Goal: Information Seeking & Learning: Learn about a topic

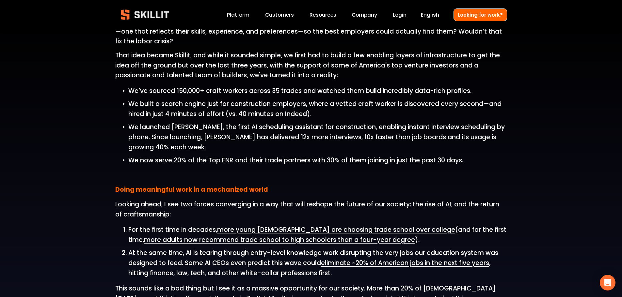
scroll to position [620, 0]
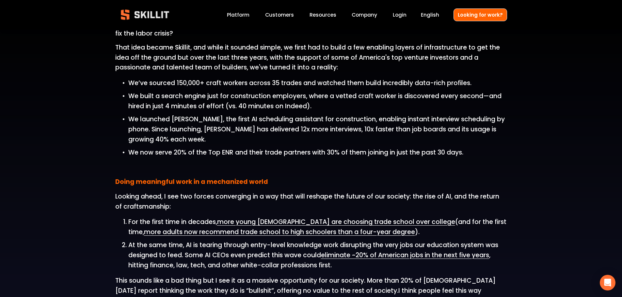
click at [238, 12] on link "Platform" at bounding box center [238, 14] width 23 height 9
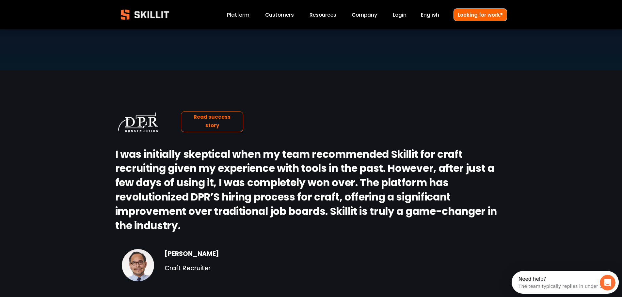
scroll to position [849, 0]
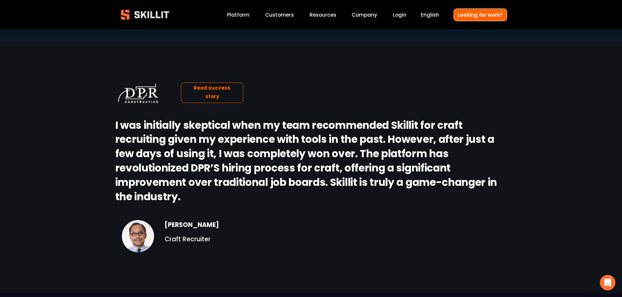
click at [242, 16] on link "Platform" at bounding box center [238, 14] width 23 height 9
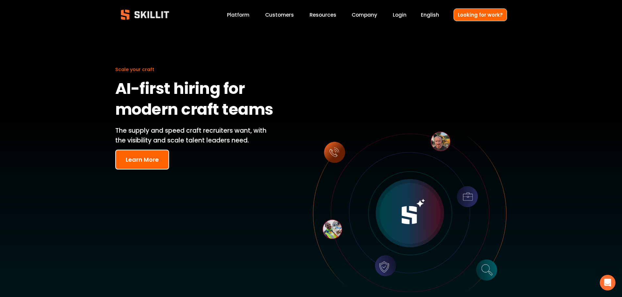
click at [148, 161] on button "Learn More" at bounding box center [142, 160] width 54 height 20
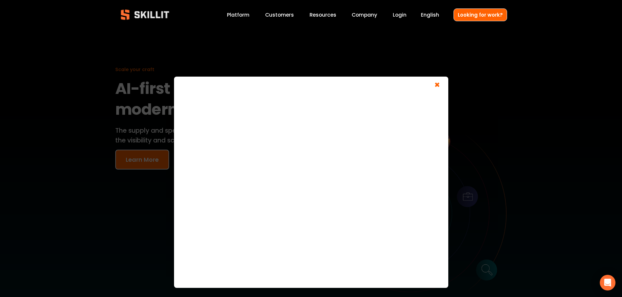
click at [442, 84] on span "×" at bounding box center [437, 86] width 12 height 12
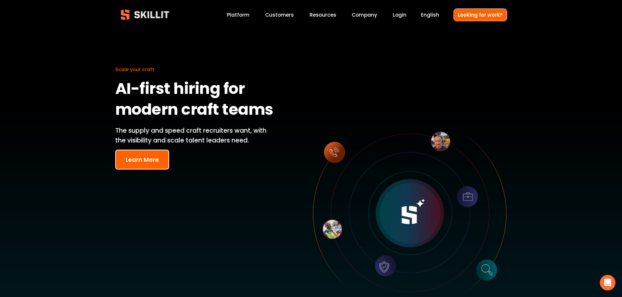
click at [151, 165] on button "Learn More" at bounding box center [142, 160] width 54 height 20
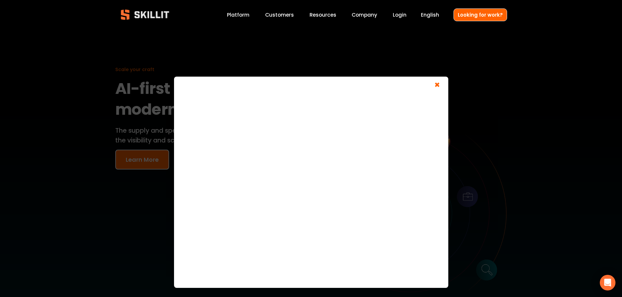
click at [439, 85] on span "×" at bounding box center [437, 86] width 12 height 12
